Goal: Check status: Check status

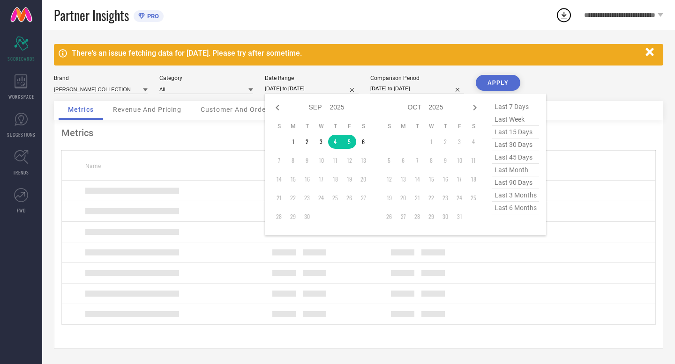
select select "8"
select select "2025"
select select "9"
select select "2025"
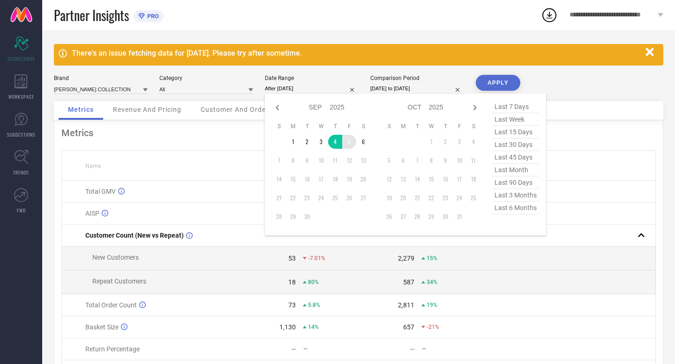
click at [349, 142] on td "5" at bounding box center [349, 142] width 14 height 14
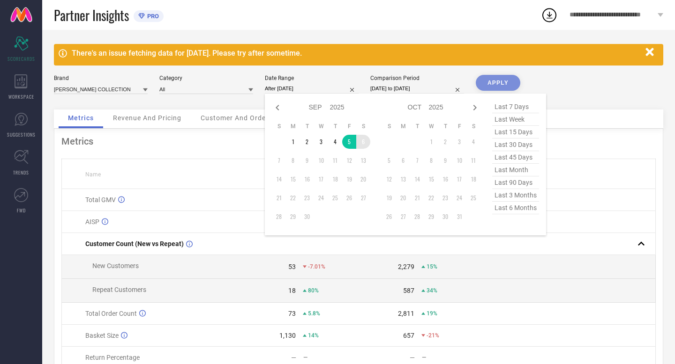
type input "[DATE] to [DATE]"
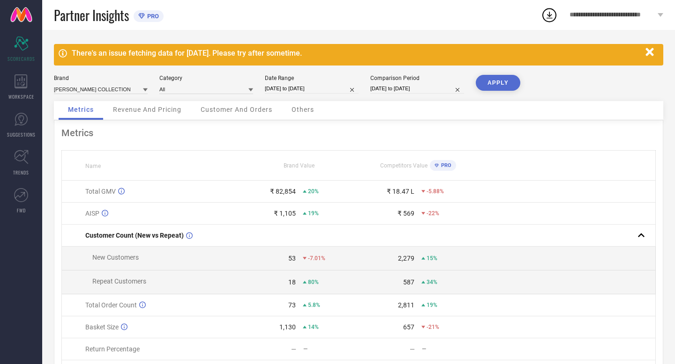
click at [435, 89] on input "[DATE] to [DATE]" at bounding box center [417, 89] width 94 height 10
select select "8"
select select "2024"
select select "9"
select select "2024"
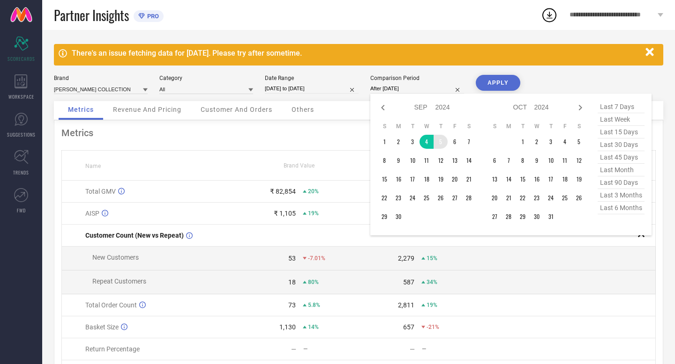
click at [443, 144] on td "5" at bounding box center [440, 142] width 14 height 14
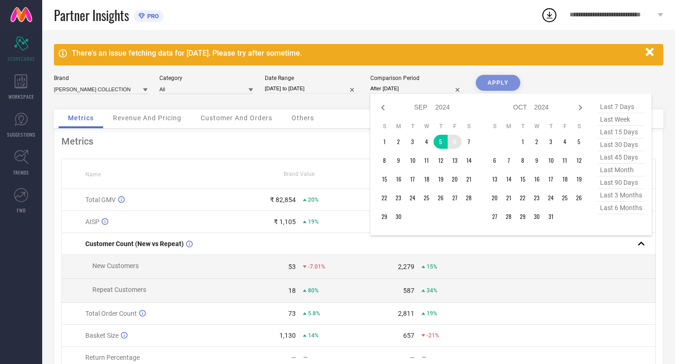
type input "[DATE] to [DATE]"
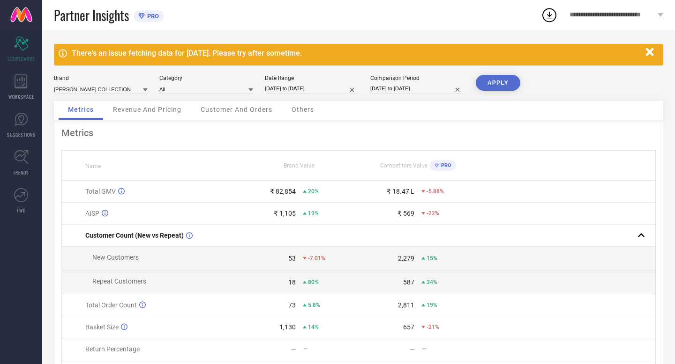
click at [492, 78] on button "APPLY" at bounding box center [498, 83] width 45 height 16
